Goal: Task Accomplishment & Management: Use online tool/utility

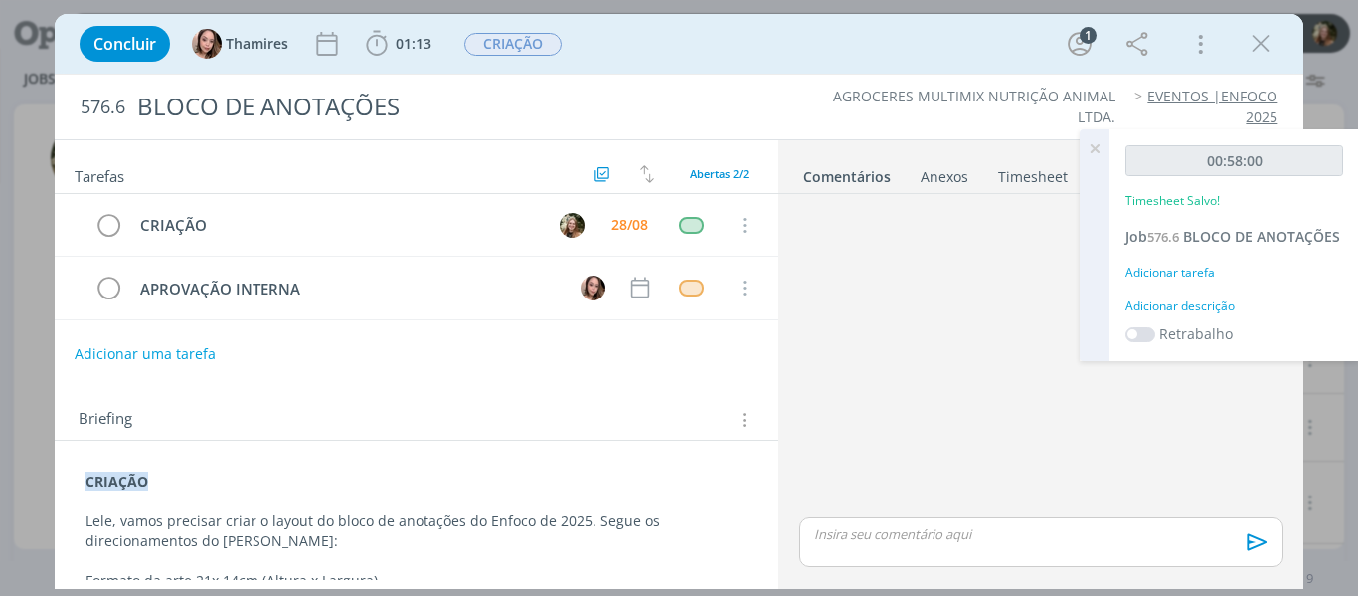
scroll to position [144, 0]
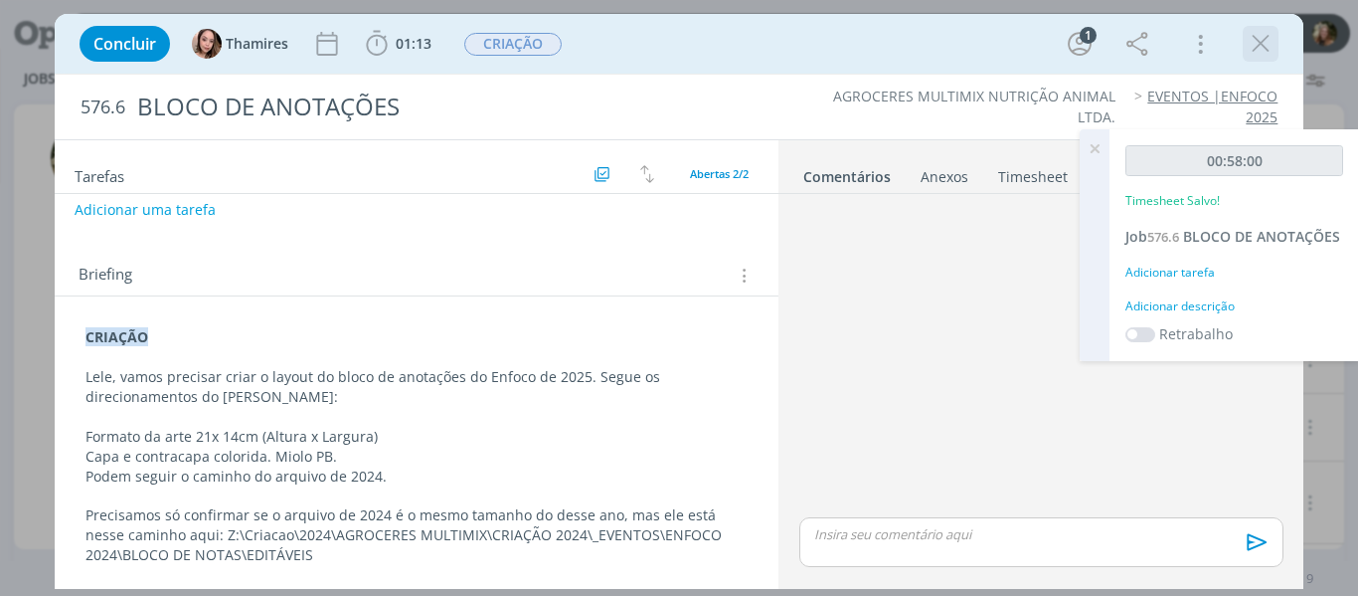
click at [1264, 38] on icon "dialog" at bounding box center [1261, 44] width 30 height 30
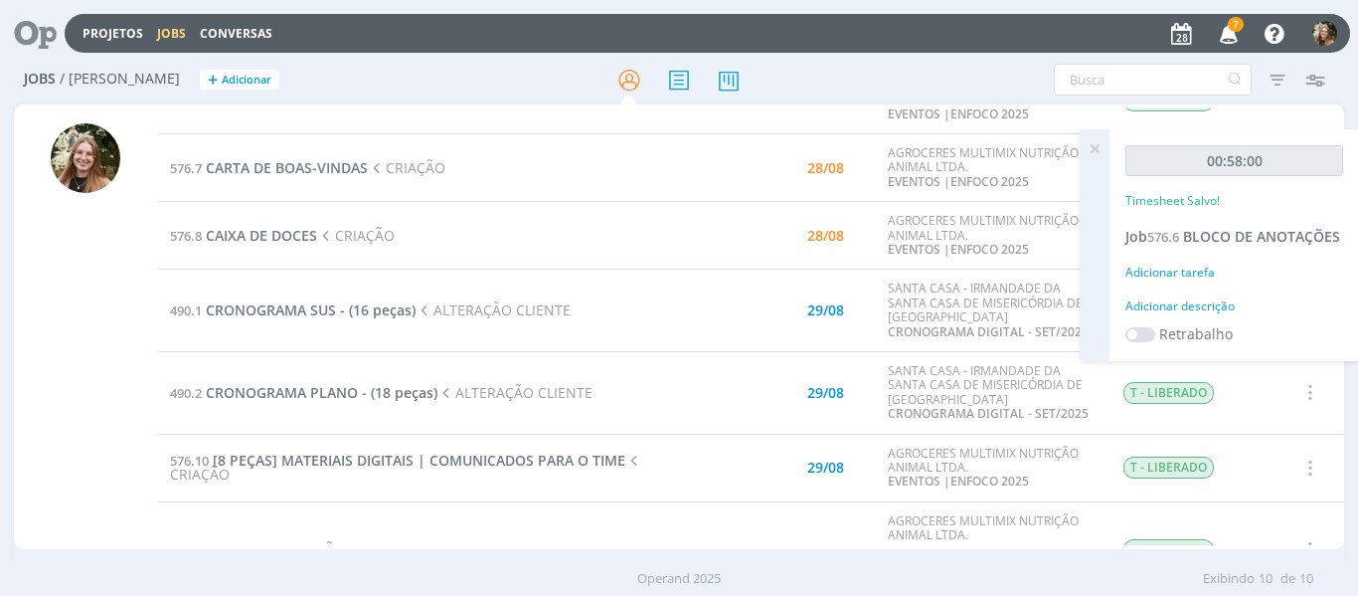
scroll to position [149, 0]
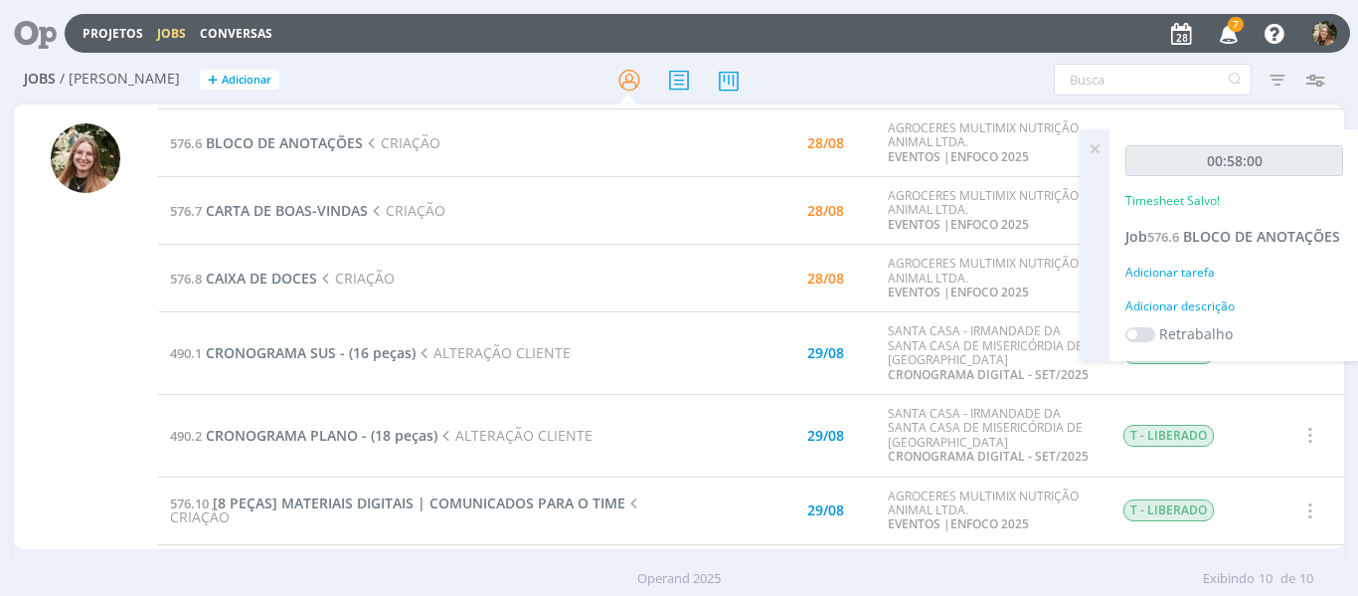
click at [1097, 148] on icon at bounding box center [1095, 148] width 36 height 39
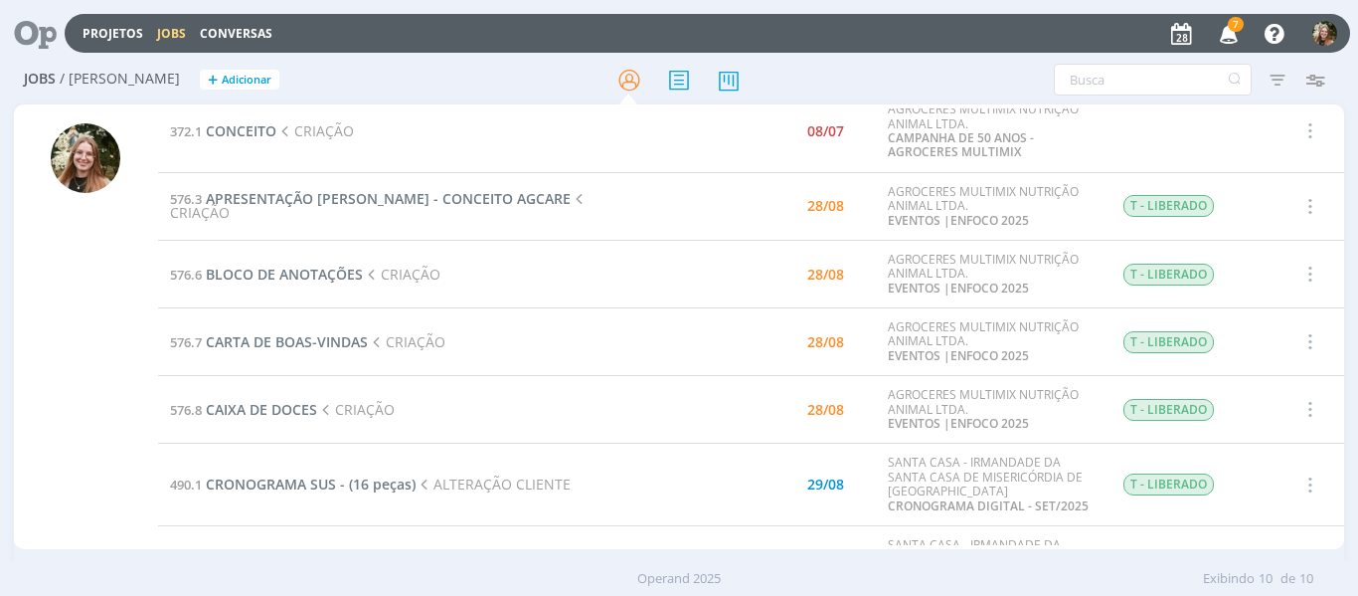
scroll to position [0, 0]
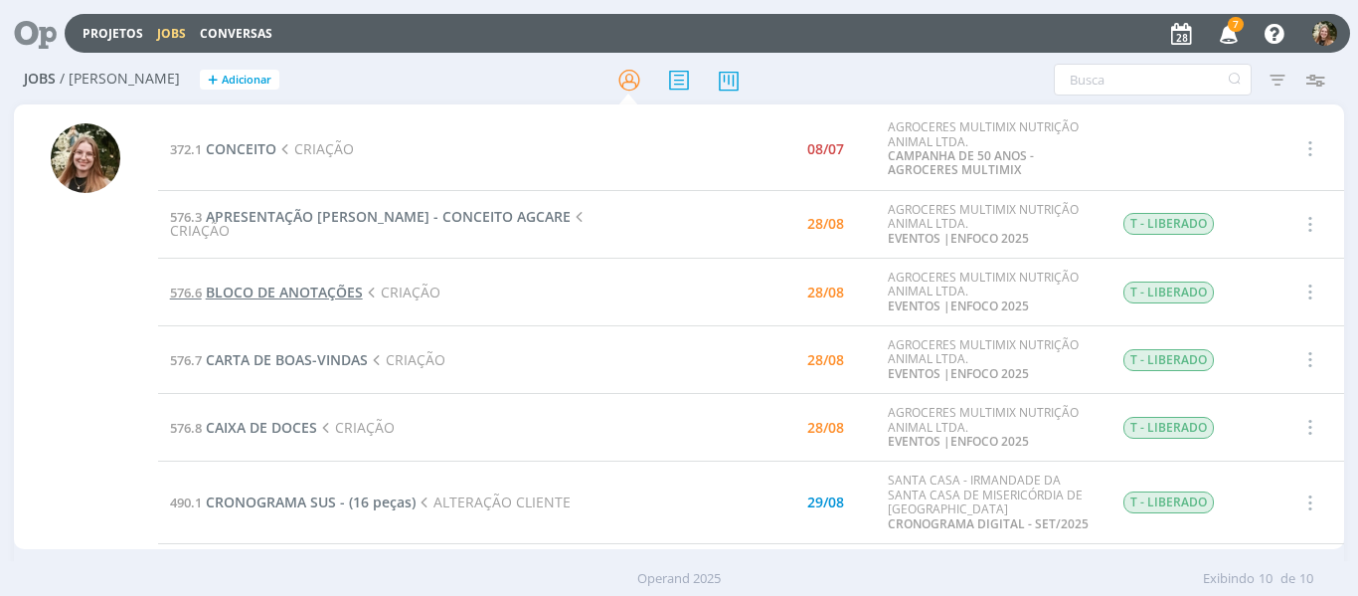
click at [271, 287] on span "BLOCO DE ANOTAÇÕES" at bounding box center [284, 291] width 157 height 19
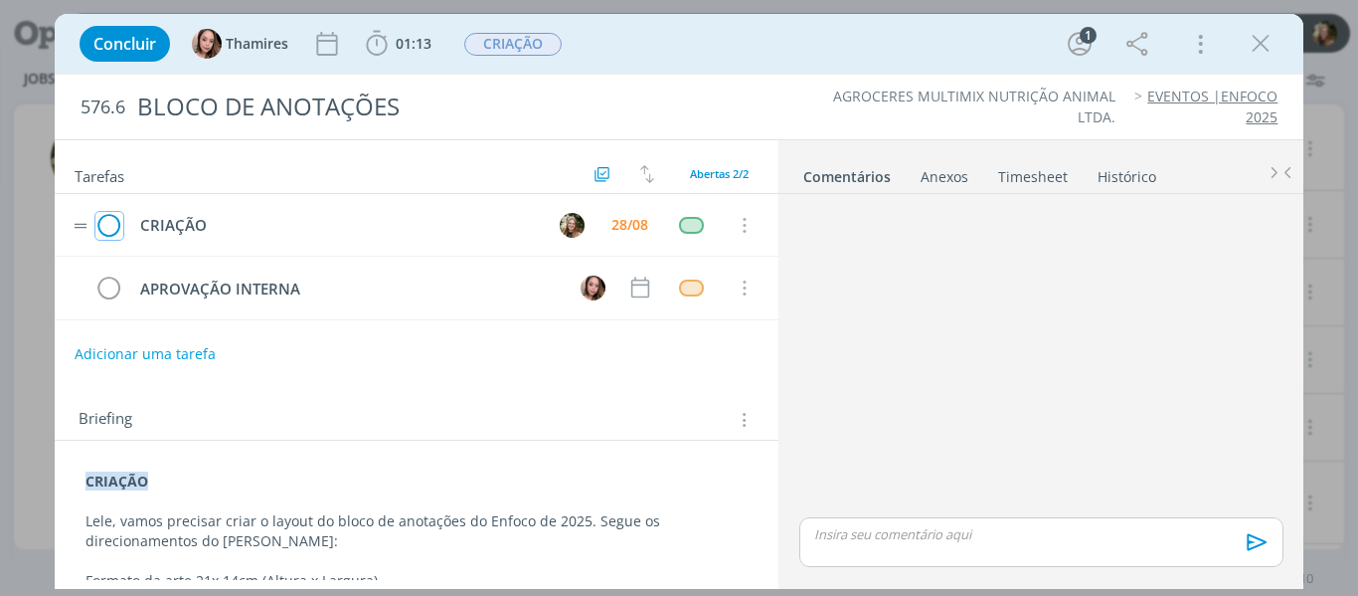
click at [101, 223] on icon "dialog" at bounding box center [109, 226] width 28 height 30
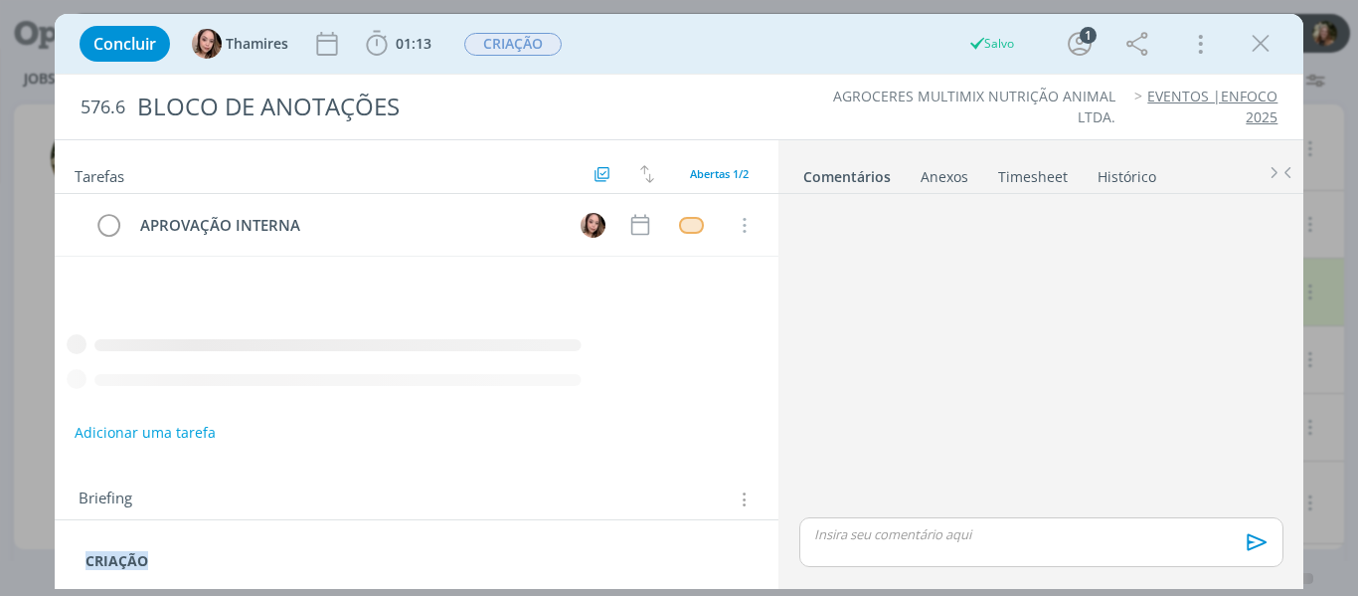
click at [973, 544] on div "dialog" at bounding box center [1041, 542] width 483 height 50
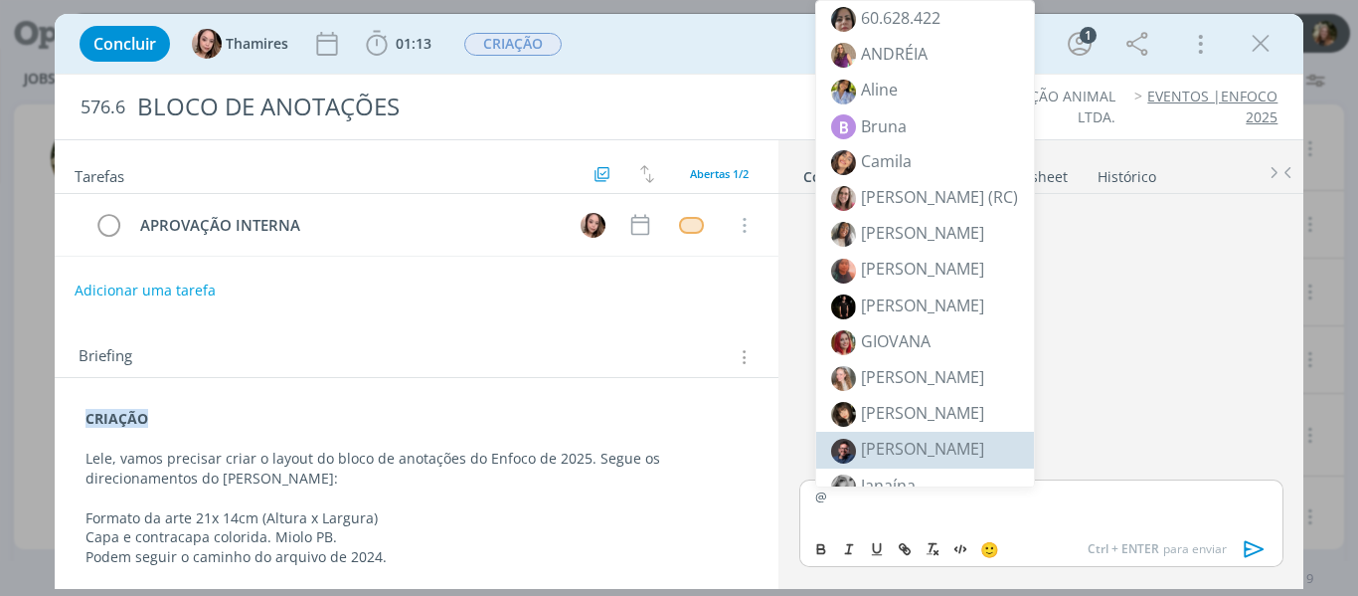
click at [841, 498] on p "@" at bounding box center [1040, 496] width 451 height 18
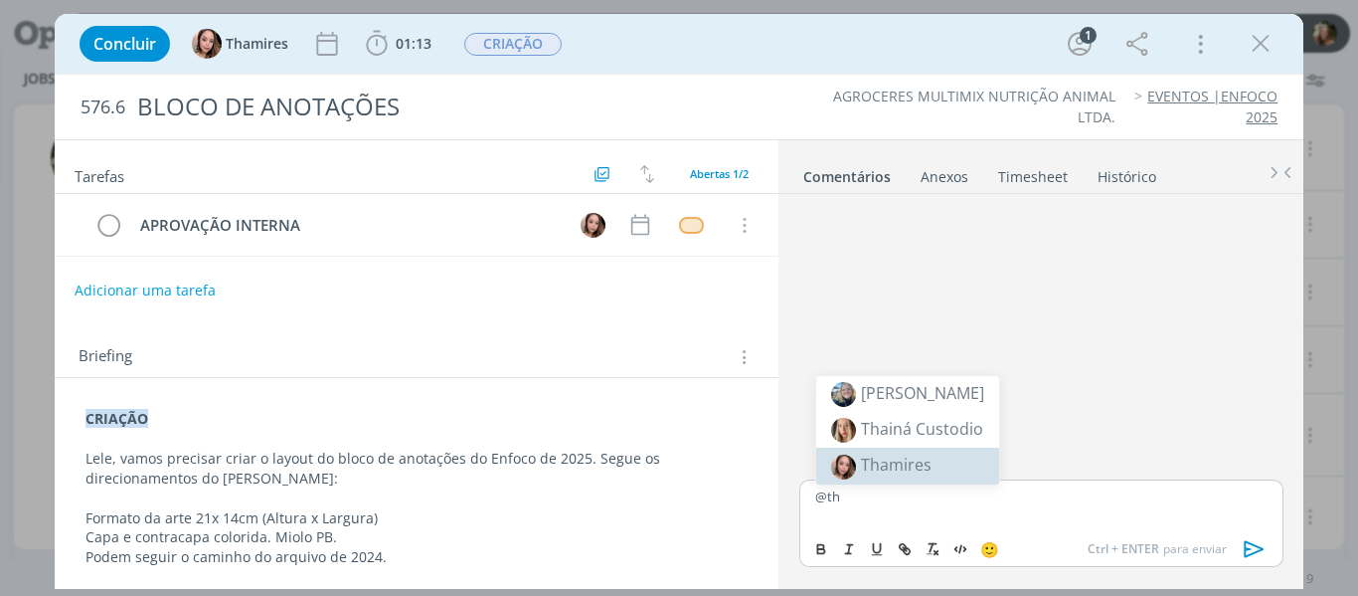
click at [884, 462] on span "Thamires" at bounding box center [896, 464] width 71 height 22
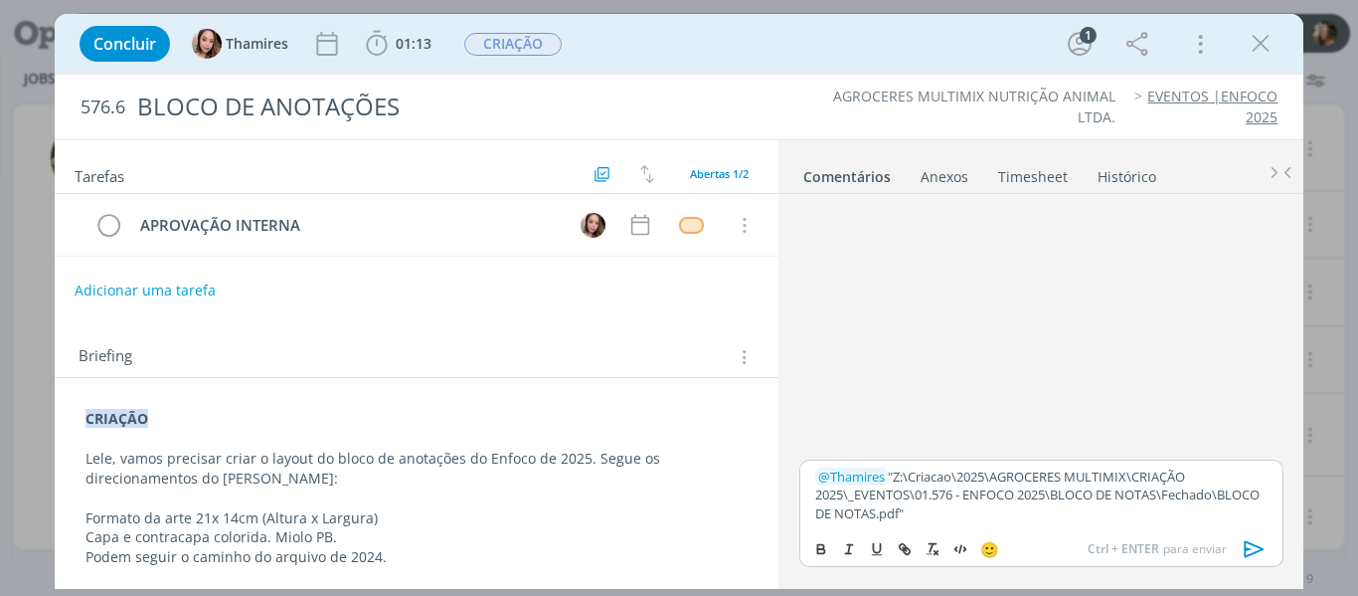
click at [1254, 550] on icon "dialog" at bounding box center [1255, 549] width 30 height 30
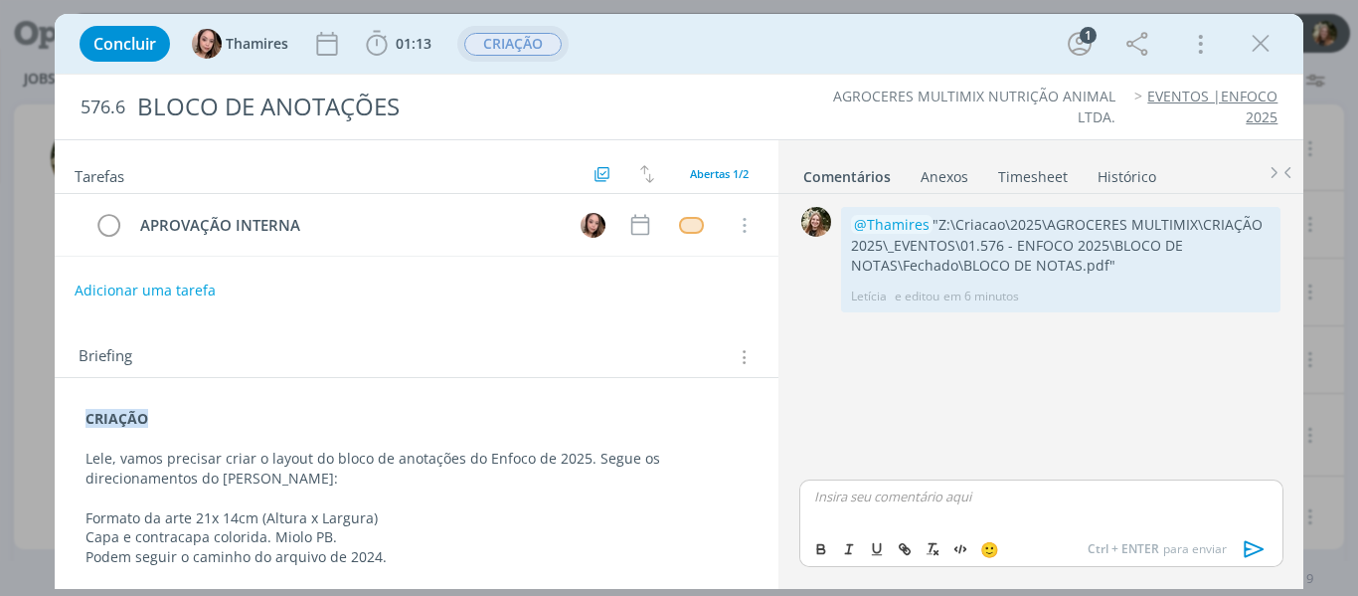
click at [495, 38] on span "CRIAÇÃO" at bounding box center [512, 44] width 97 height 23
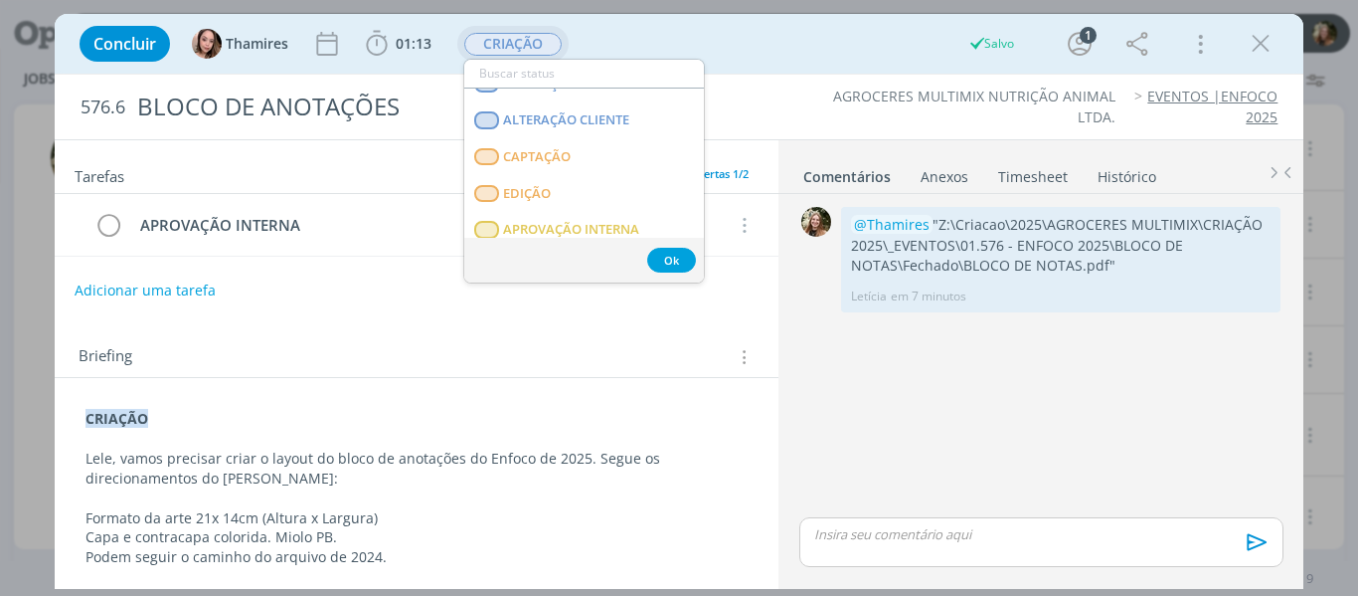
scroll to position [199, 0]
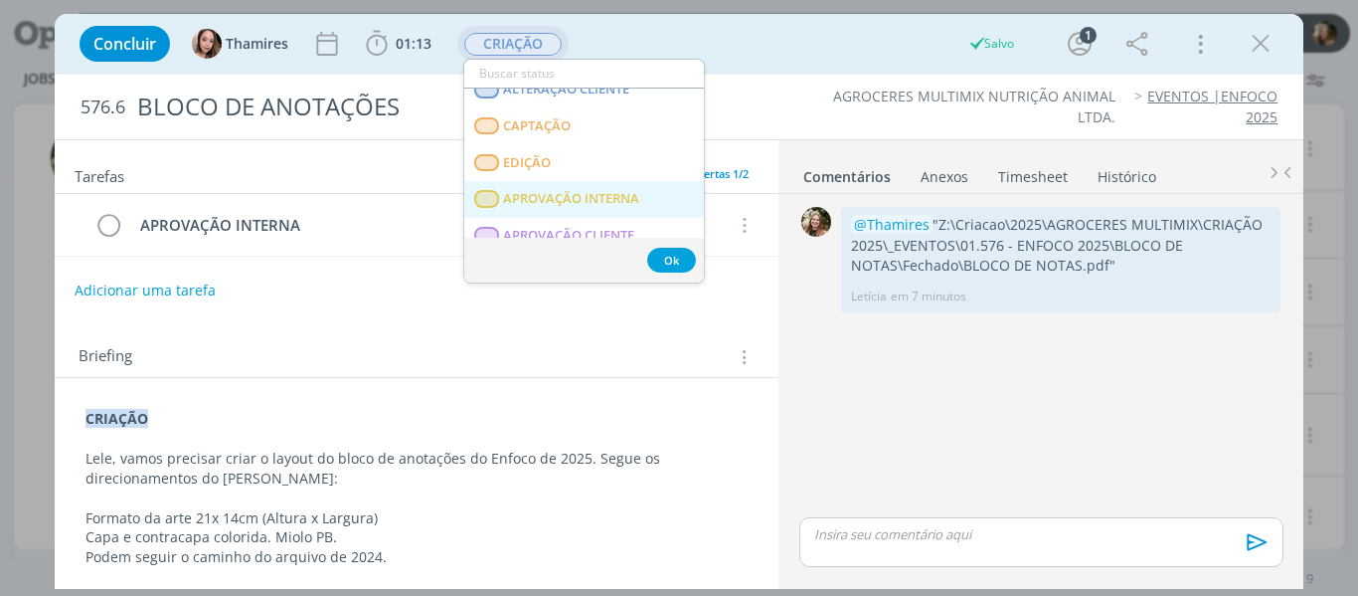
click at [541, 186] on INTERNA "APROVAÇÃO INTERNA" at bounding box center [584, 199] width 240 height 37
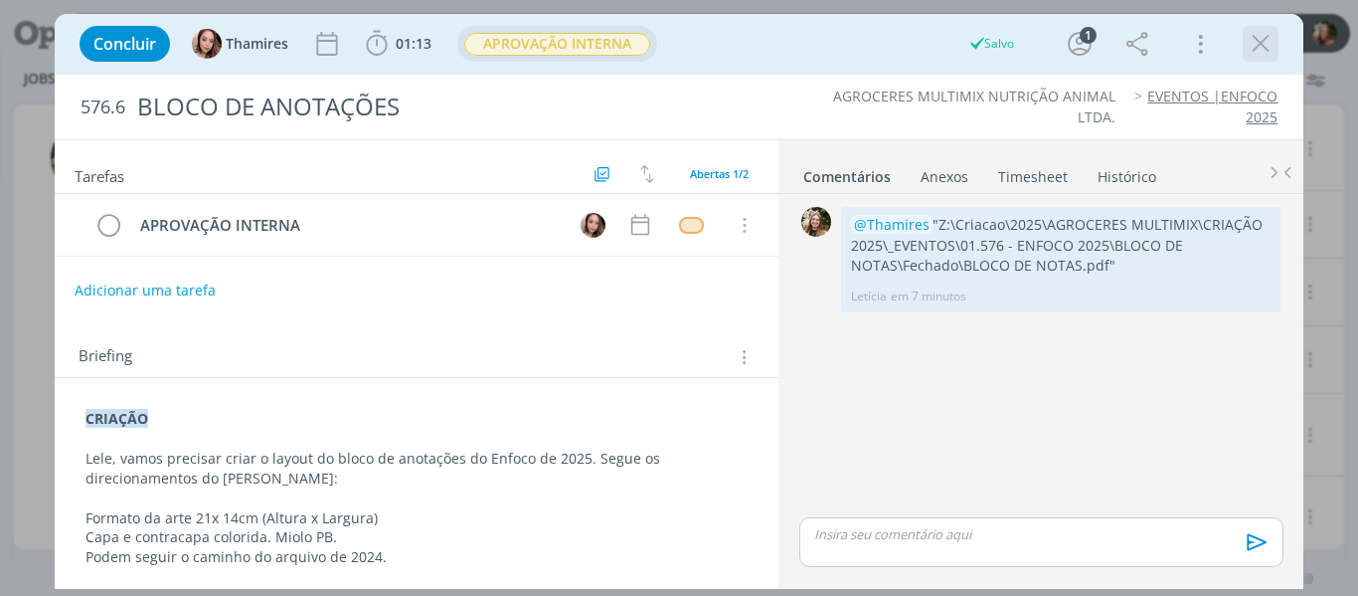
click at [1266, 45] on icon "dialog" at bounding box center [1261, 44] width 30 height 30
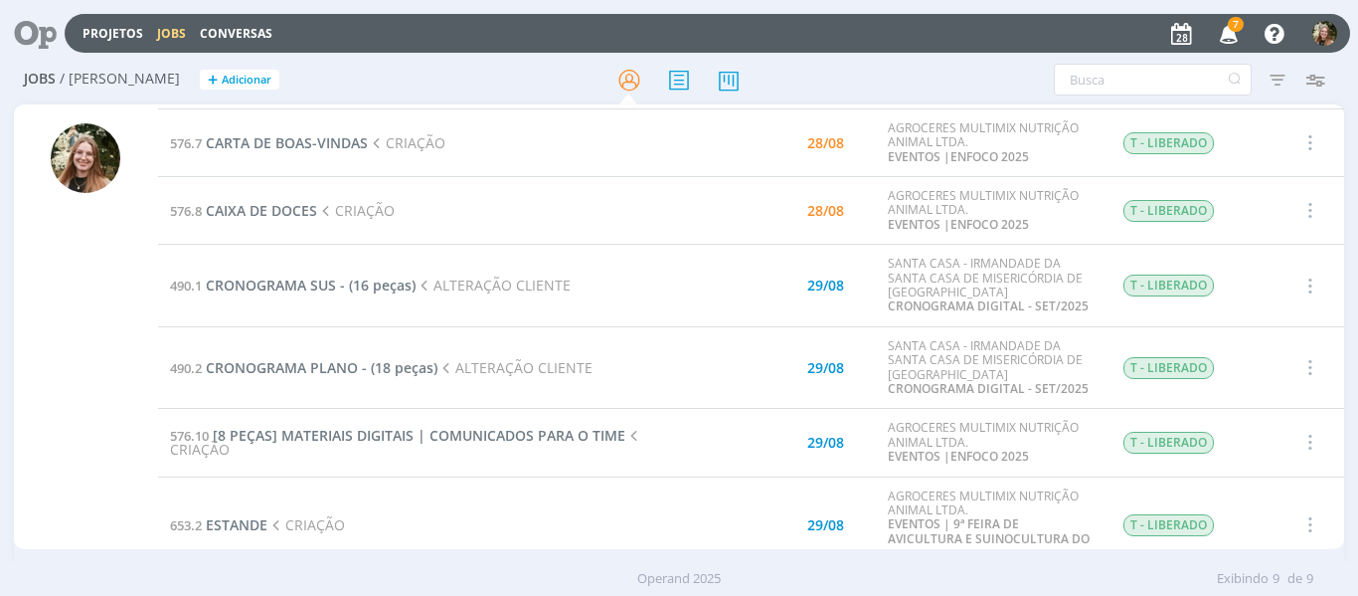
scroll to position [280, 0]
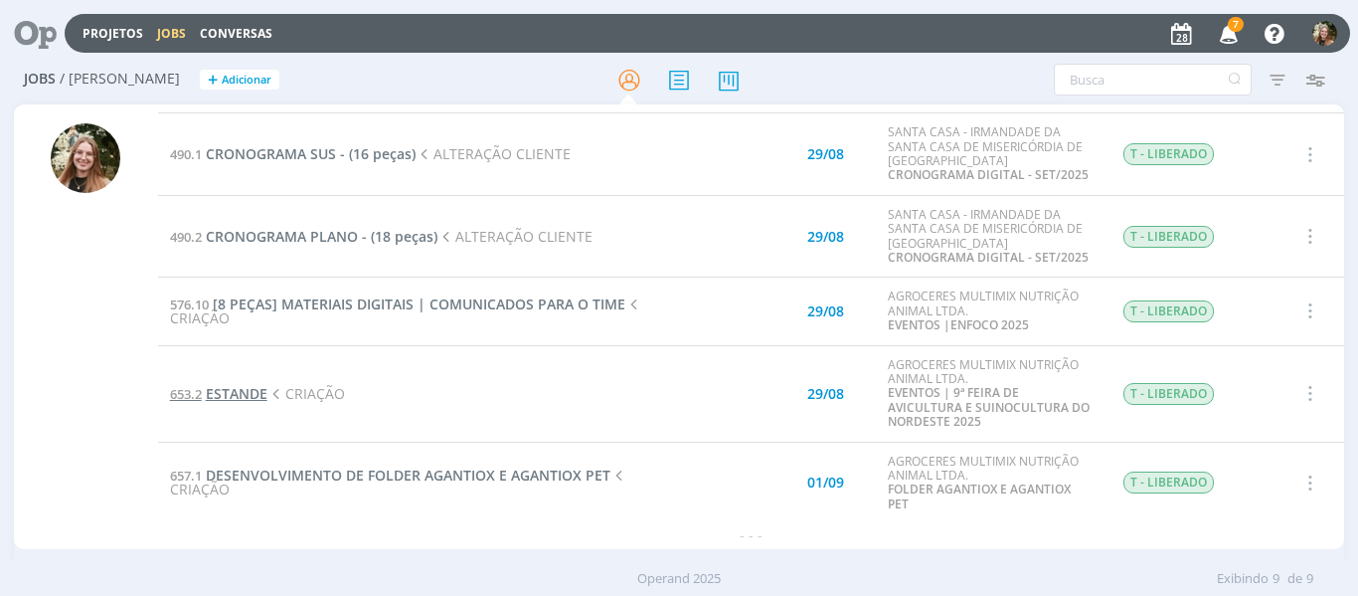
click at [247, 391] on span "ESTANDE" at bounding box center [237, 393] width 62 height 19
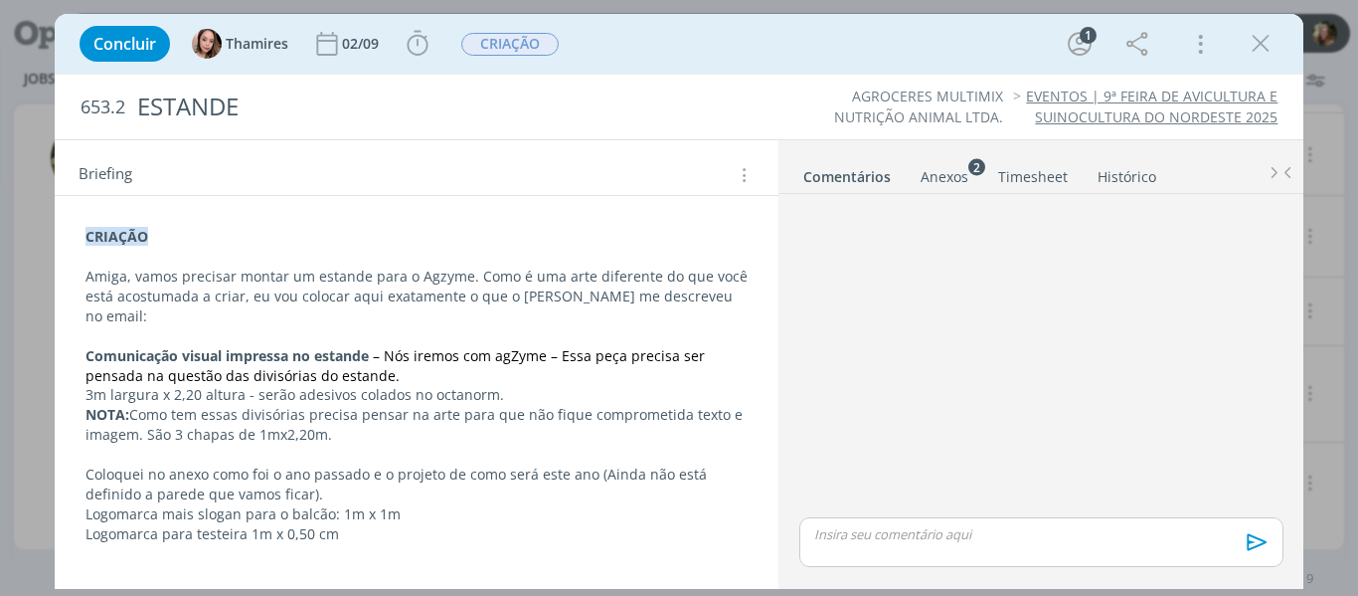
scroll to position [282, 0]
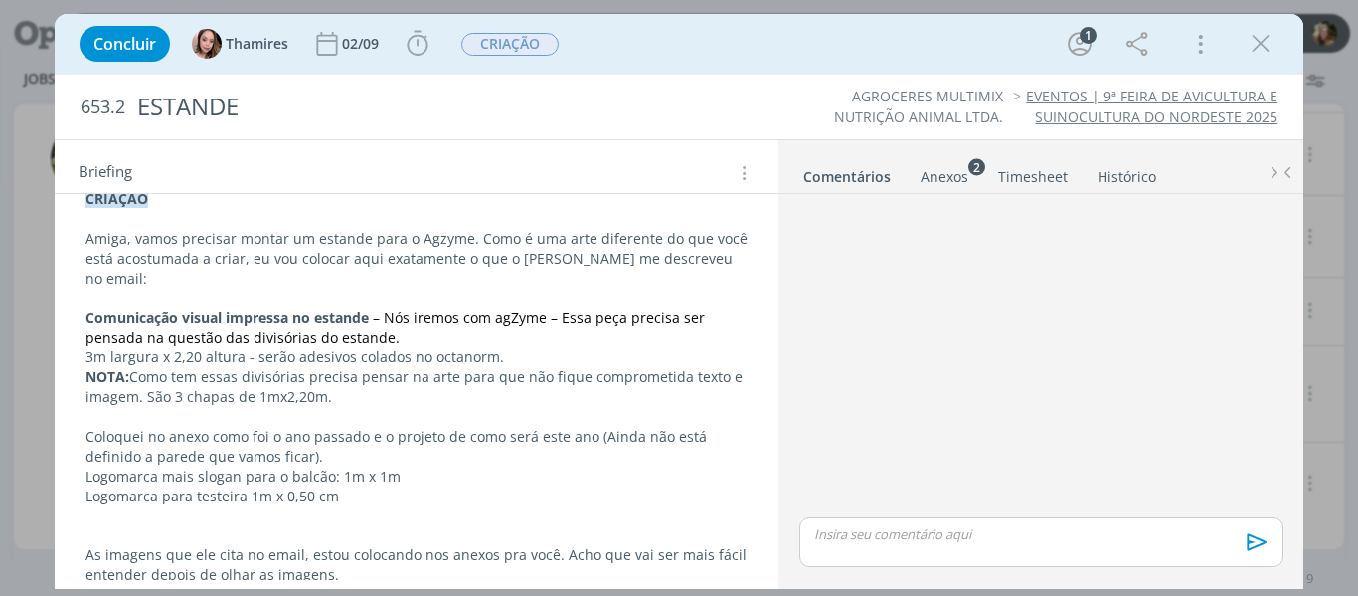
click at [922, 177] on div "Anexos 2" at bounding box center [945, 177] width 48 height 20
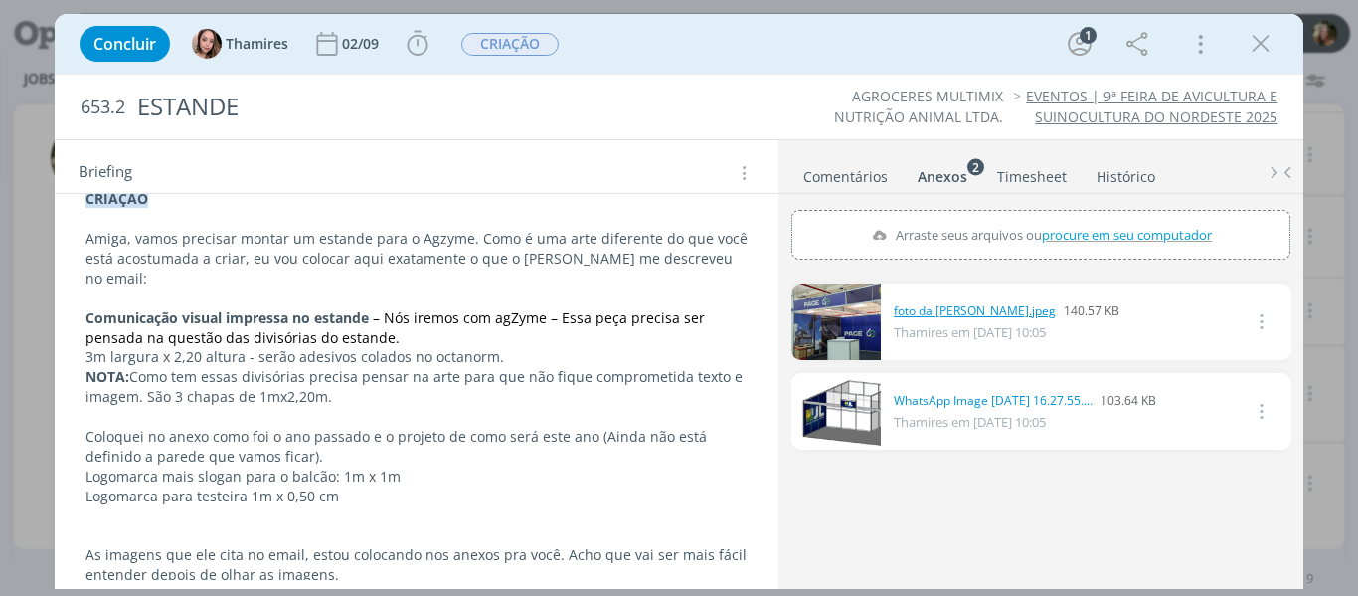
click at [945, 302] on link "foto da [PERSON_NAME].jpeg" at bounding box center [975, 311] width 162 height 18
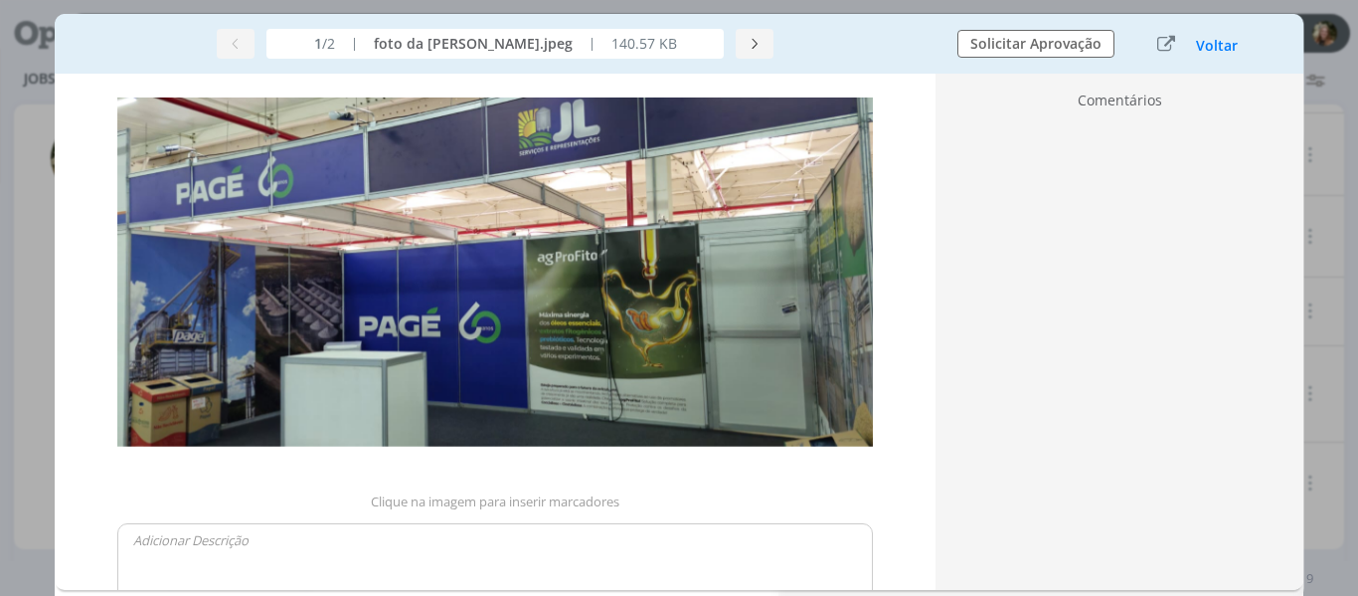
scroll to position [273, 0]
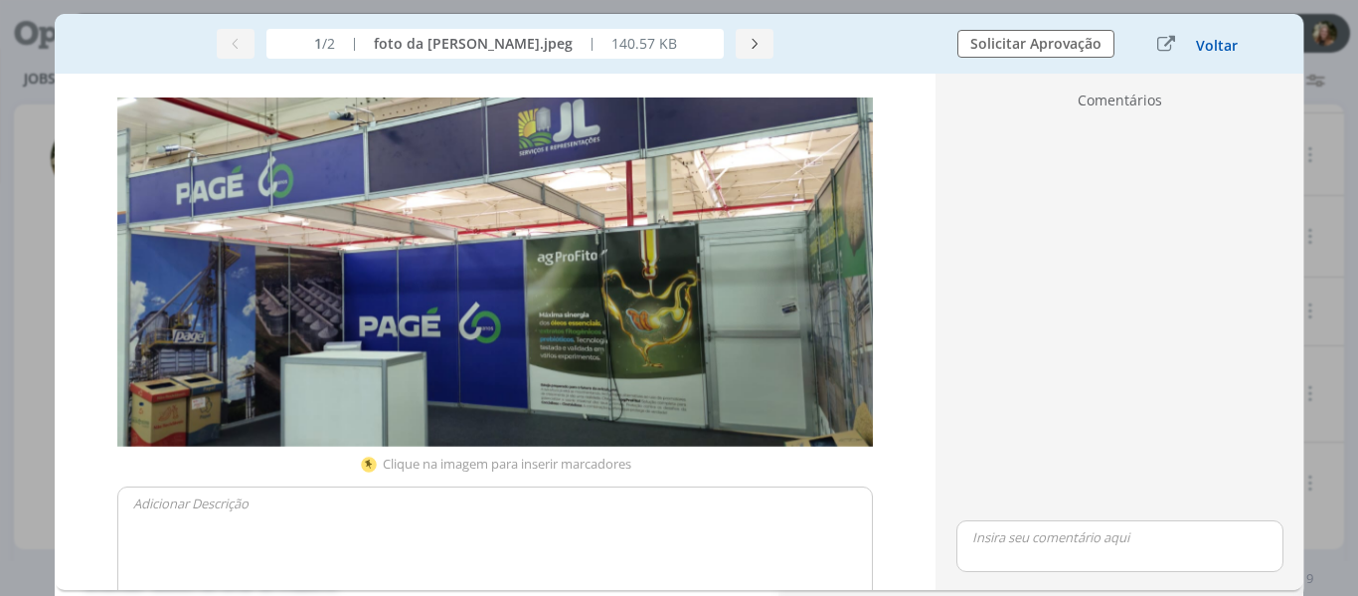
click at [1223, 48] on button "Voltar" at bounding box center [1217, 46] width 44 height 16
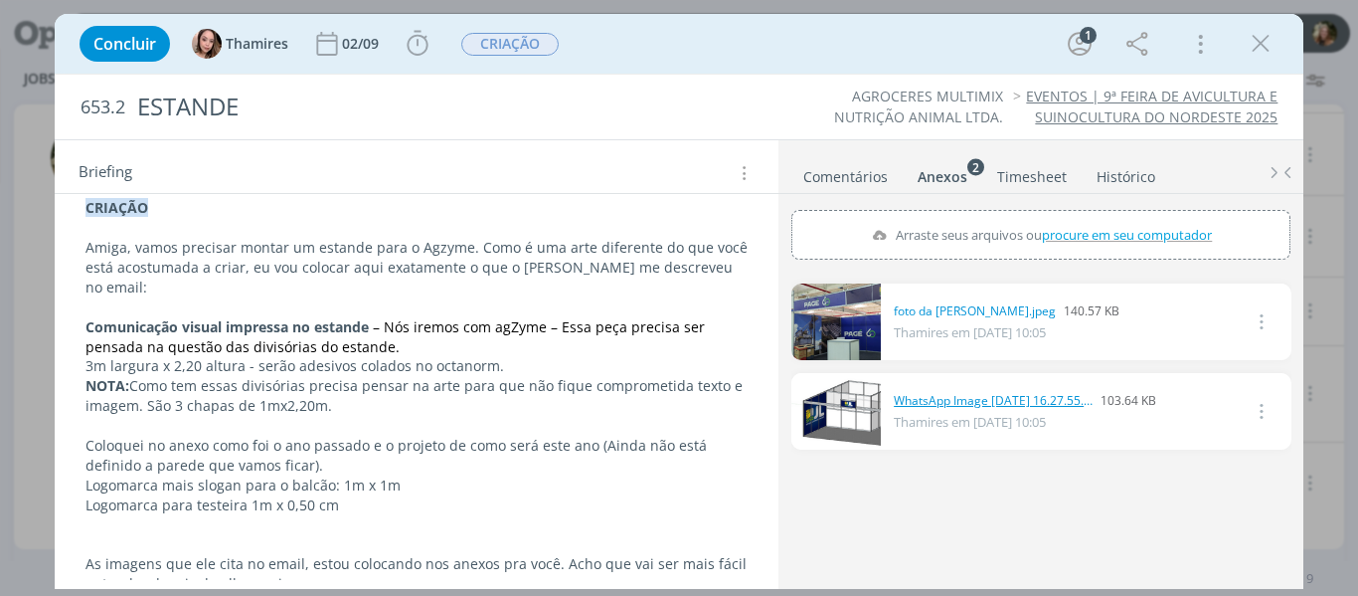
click at [933, 407] on link "WhatsApp Image [DATE] 16.27.55.jpeg" at bounding box center [993, 401] width 199 height 18
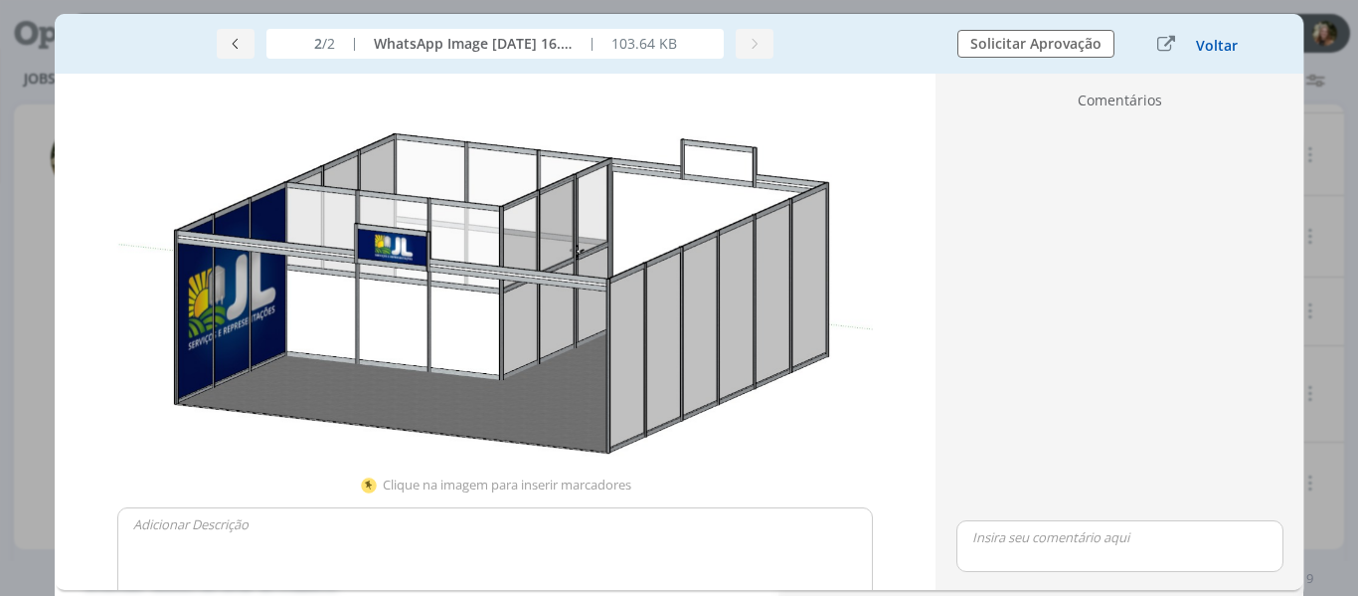
click at [1208, 44] on button "Voltar" at bounding box center [1217, 46] width 44 height 16
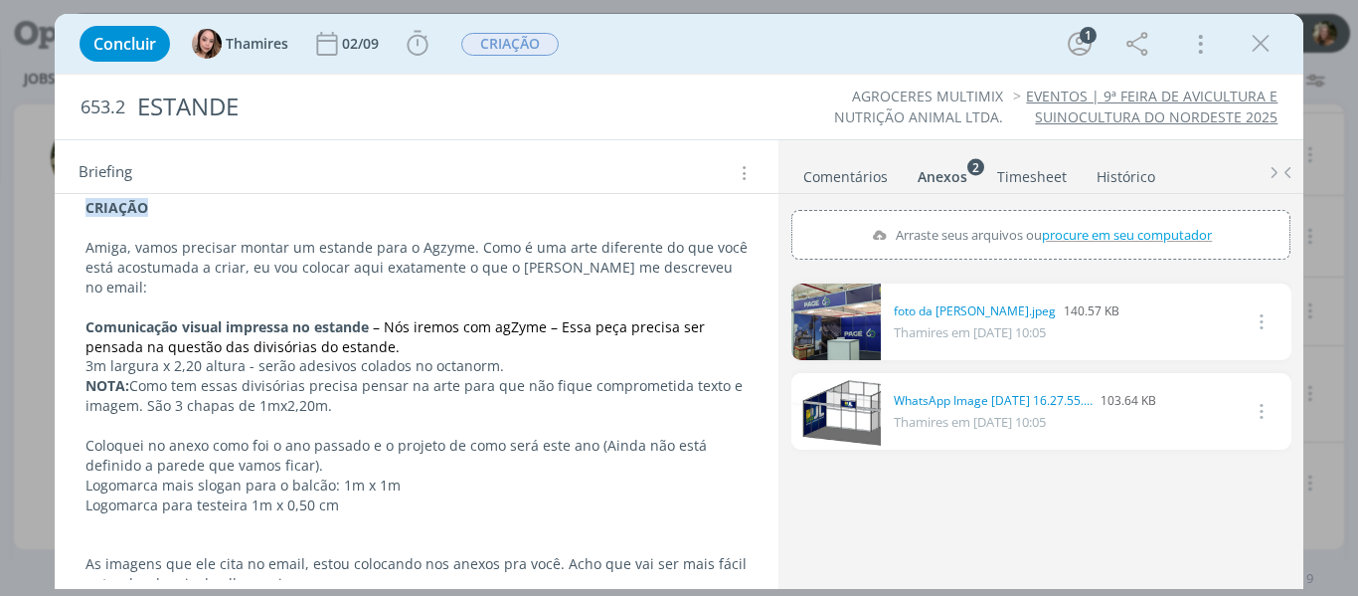
scroll to position [282, 0]
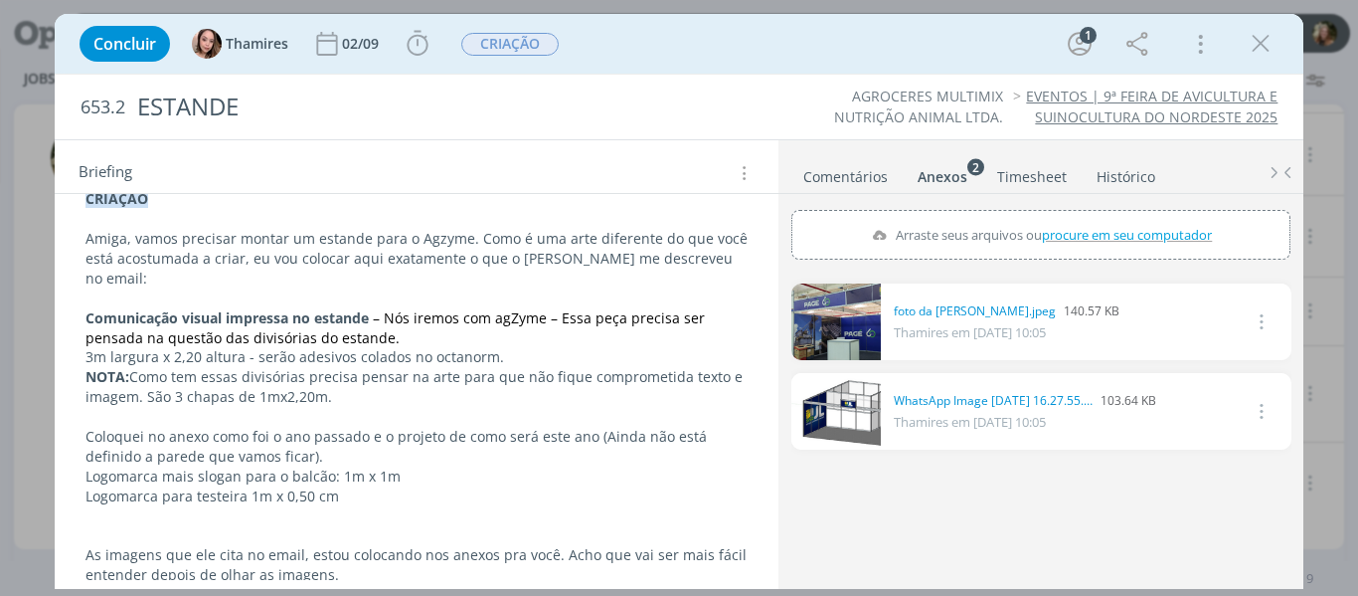
click at [826, 323] on link "dialog" at bounding box center [837, 321] width 90 height 77
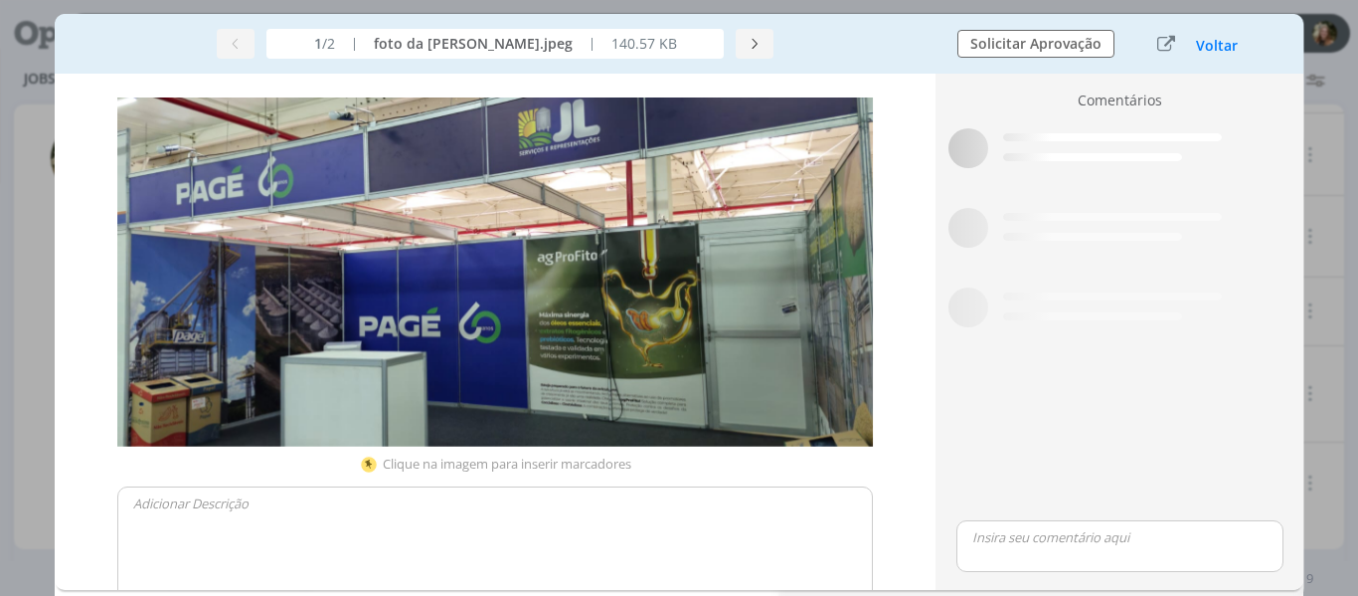
scroll to position [273, 0]
click at [1224, 41] on button "Voltar" at bounding box center [1217, 46] width 44 height 16
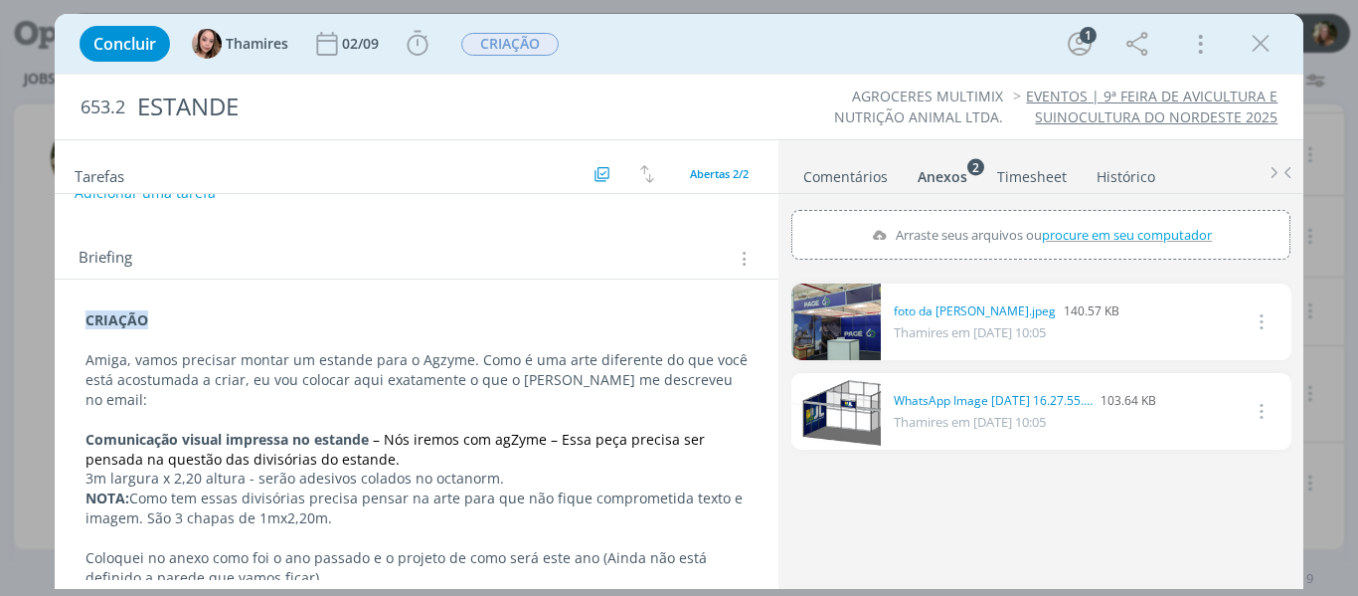
scroll to position [0, 0]
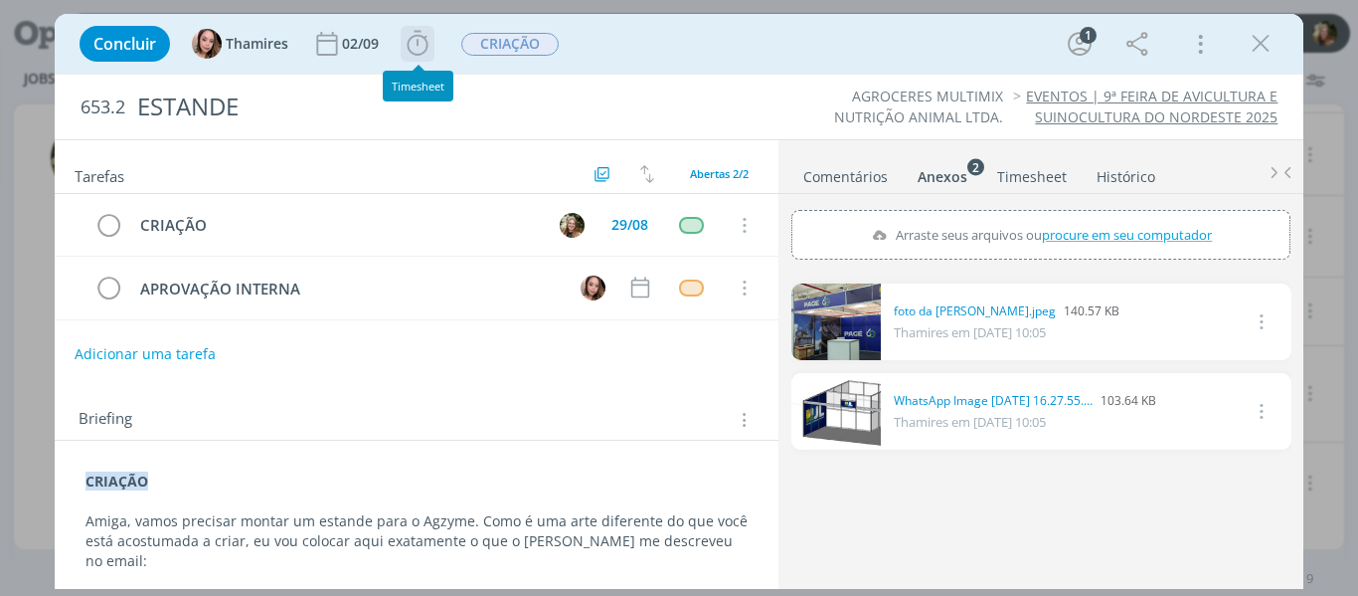
click at [425, 50] on icon "dialog" at bounding box center [418, 44] width 30 height 30
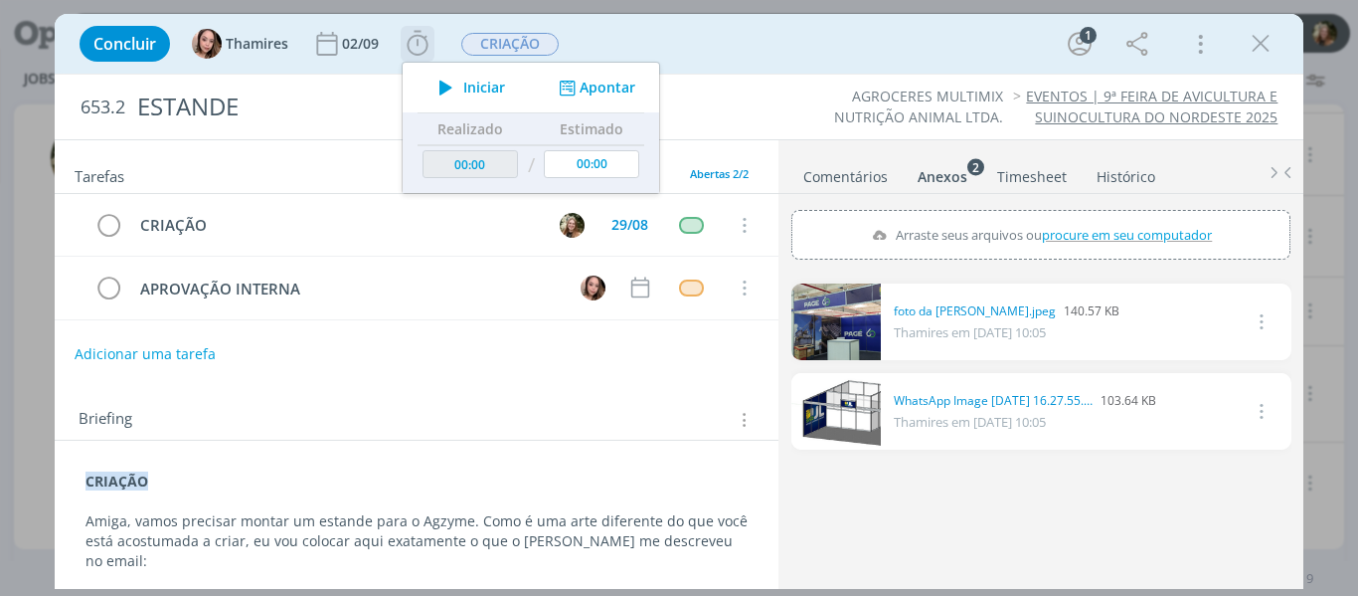
click at [443, 88] on icon "dialog" at bounding box center [446, 88] width 35 height 26
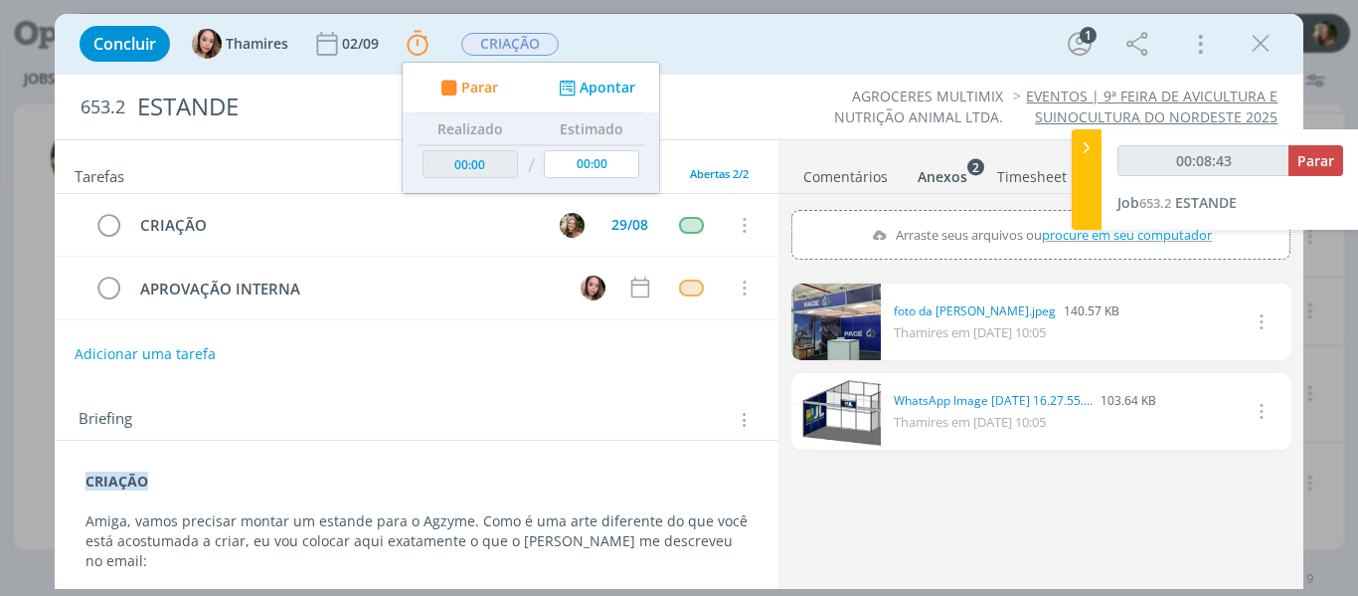
type input "00:08:44"
click at [1317, 161] on span "Parar" at bounding box center [1316, 160] width 37 height 19
